Goal: Download file/media

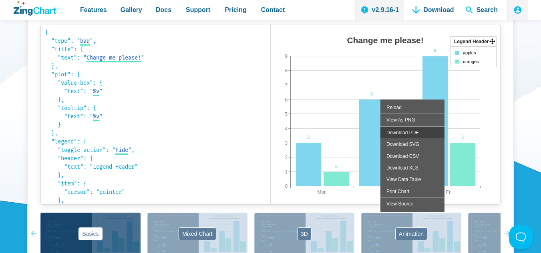
click at [403, 134] on div "Download PDF" at bounding box center [412, 133] width 64 height 12
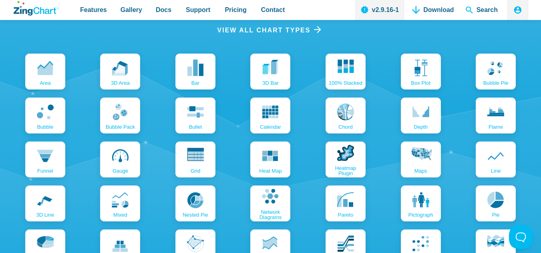
scroll to position [520, 0]
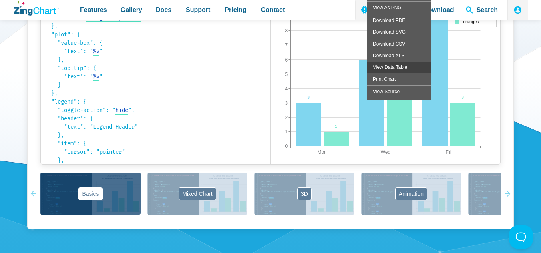
click at [390, 69] on div "View Data Table" at bounding box center [399, 67] width 64 height 12
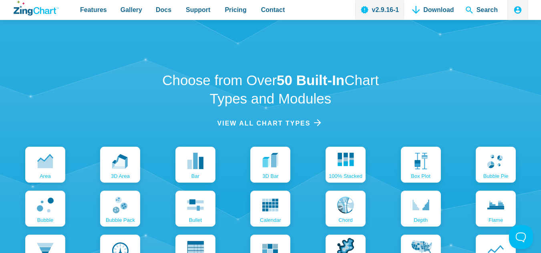
scroll to position [640, 0]
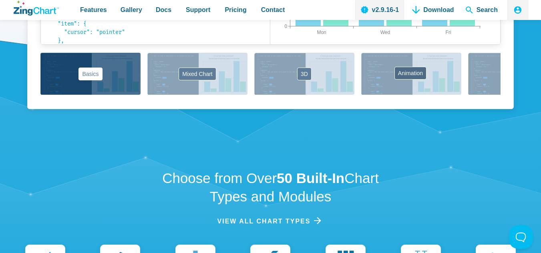
click at [394, 83] on button "Animation" at bounding box center [411, 74] width 100 height 42
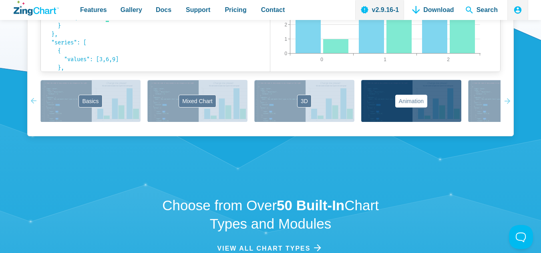
scroll to position [600, 0]
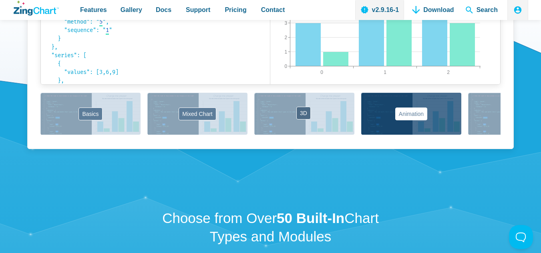
click at [303, 130] on button "3D" at bounding box center [304, 114] width 100 height 42
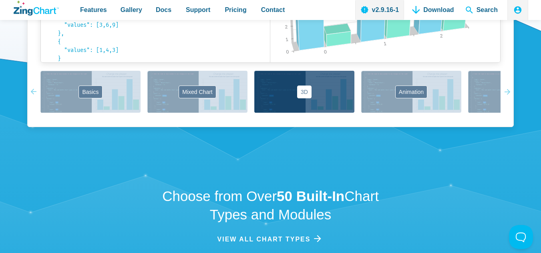
scroll to position [662, 0]
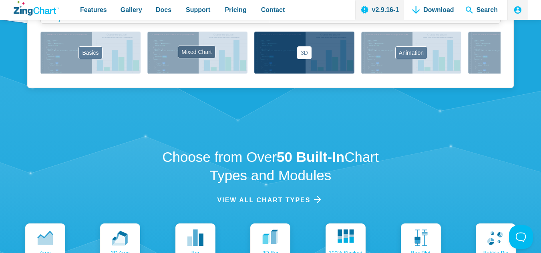
click at [182, 44] on button "Mixed Chart" at bounding box center [197, 53] width 100 height 42
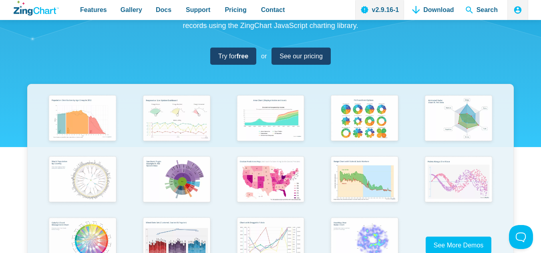
scroll to position [61, 0]
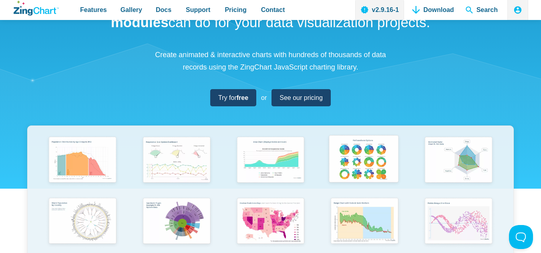
click at [360, 177] on img "App Content" at bounding box center [363, 159] width 77 height 55
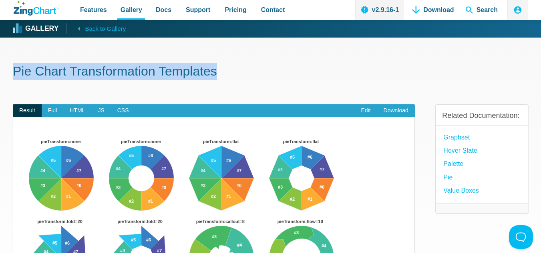
drag, startPoint x: 223, startPoint y: 73, endPoint x: 14, endPoint y: 73, distance: 208.2
click at [14, 73] on h1 "Pie Chart Transformation Templates" at bounding box center [270, 72] width 515 height 18
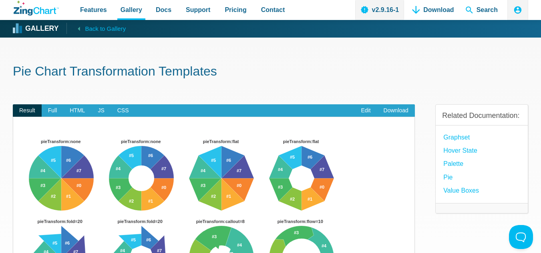
click at [14, 73] on h1 "Pie Chart Transformation Templates" at bounding box center [270, 72] width 515 height 18
